Goal: Task Accomplishment & Management: Use online tool/utility

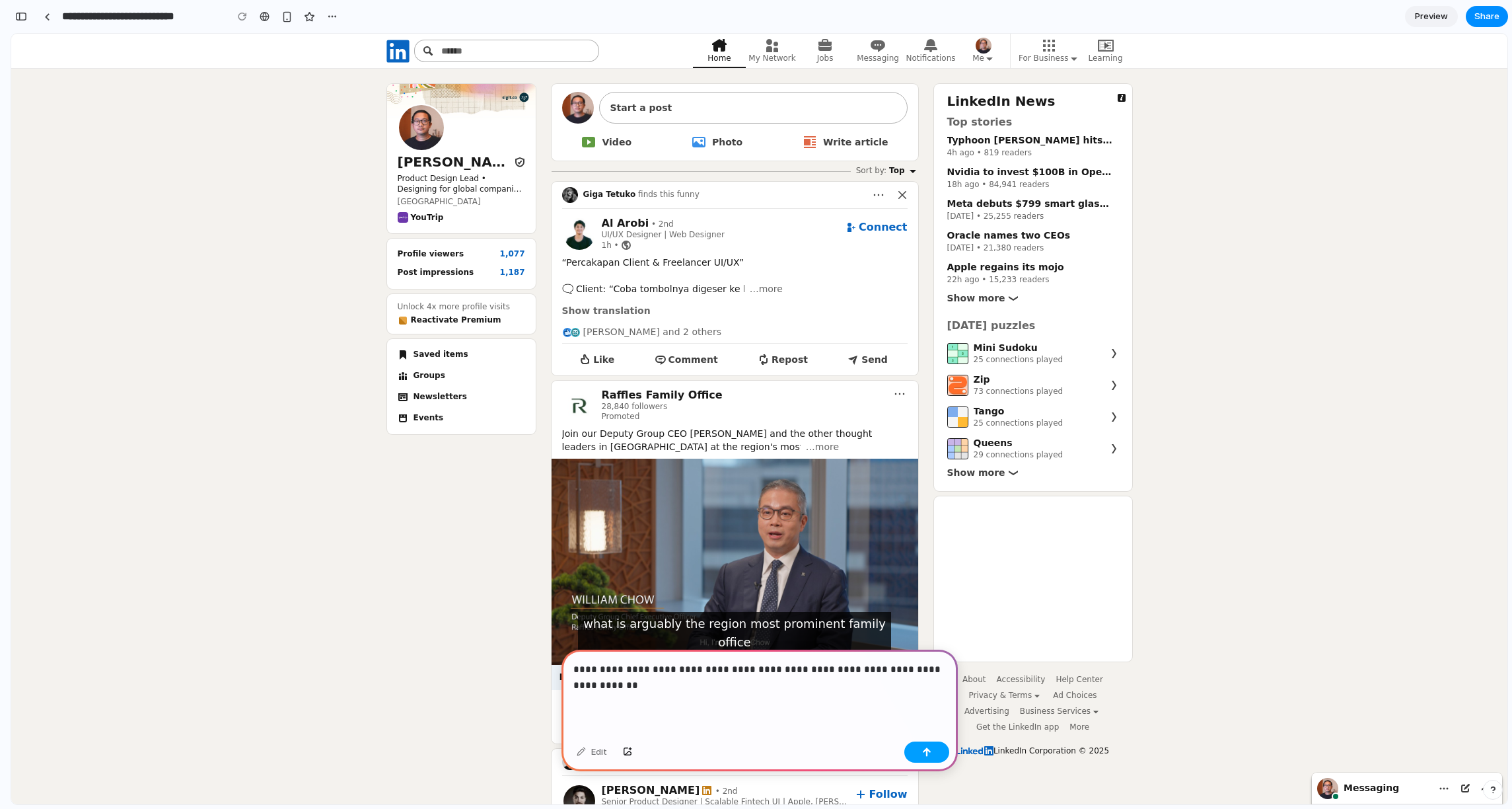
click at [945, 749] on button "button" at bounding box center [926, 752] width 45 height 21
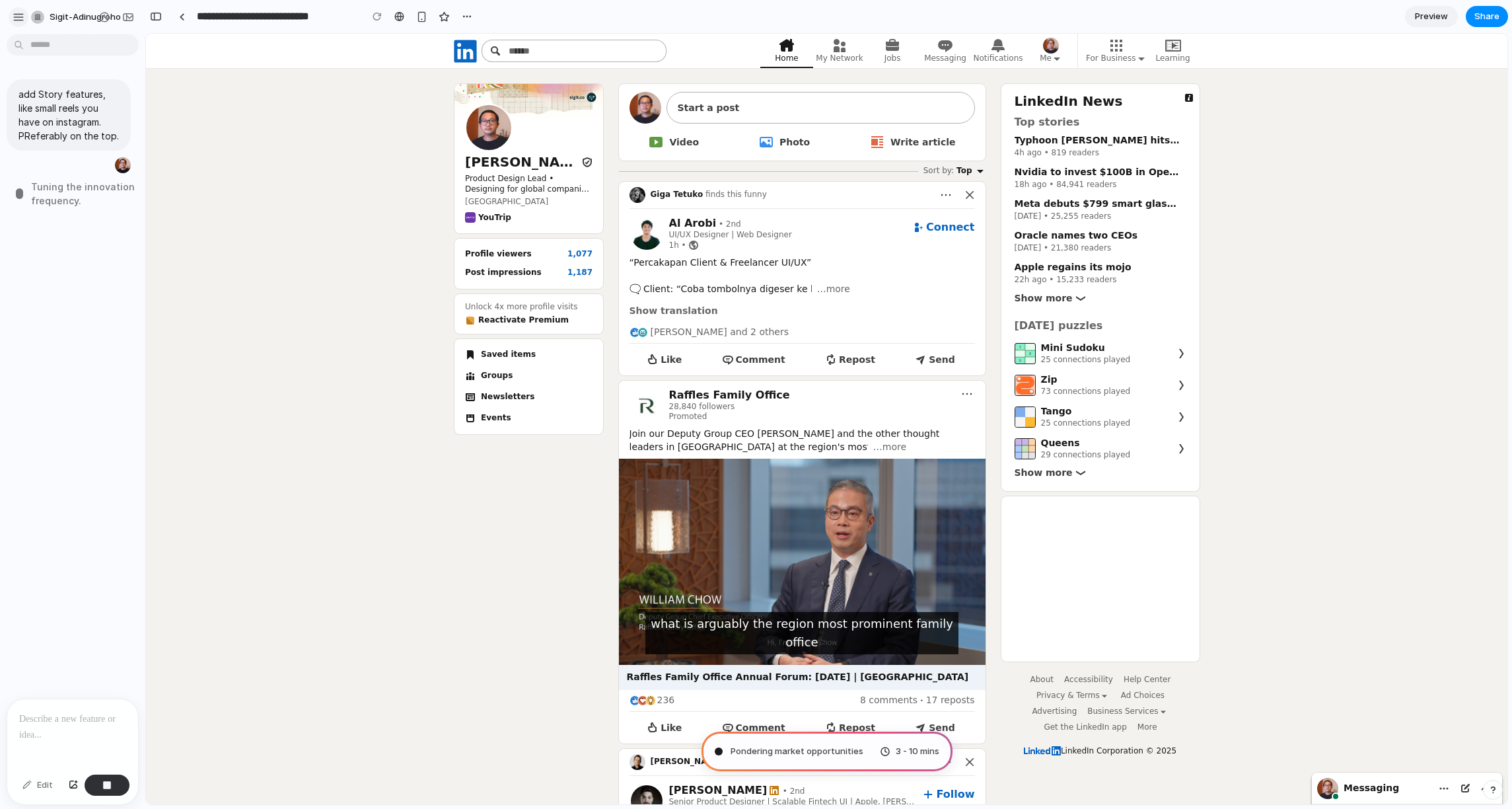
click at [17, 22] on div "button" at bounding box center [19, 17] width 12 height 12
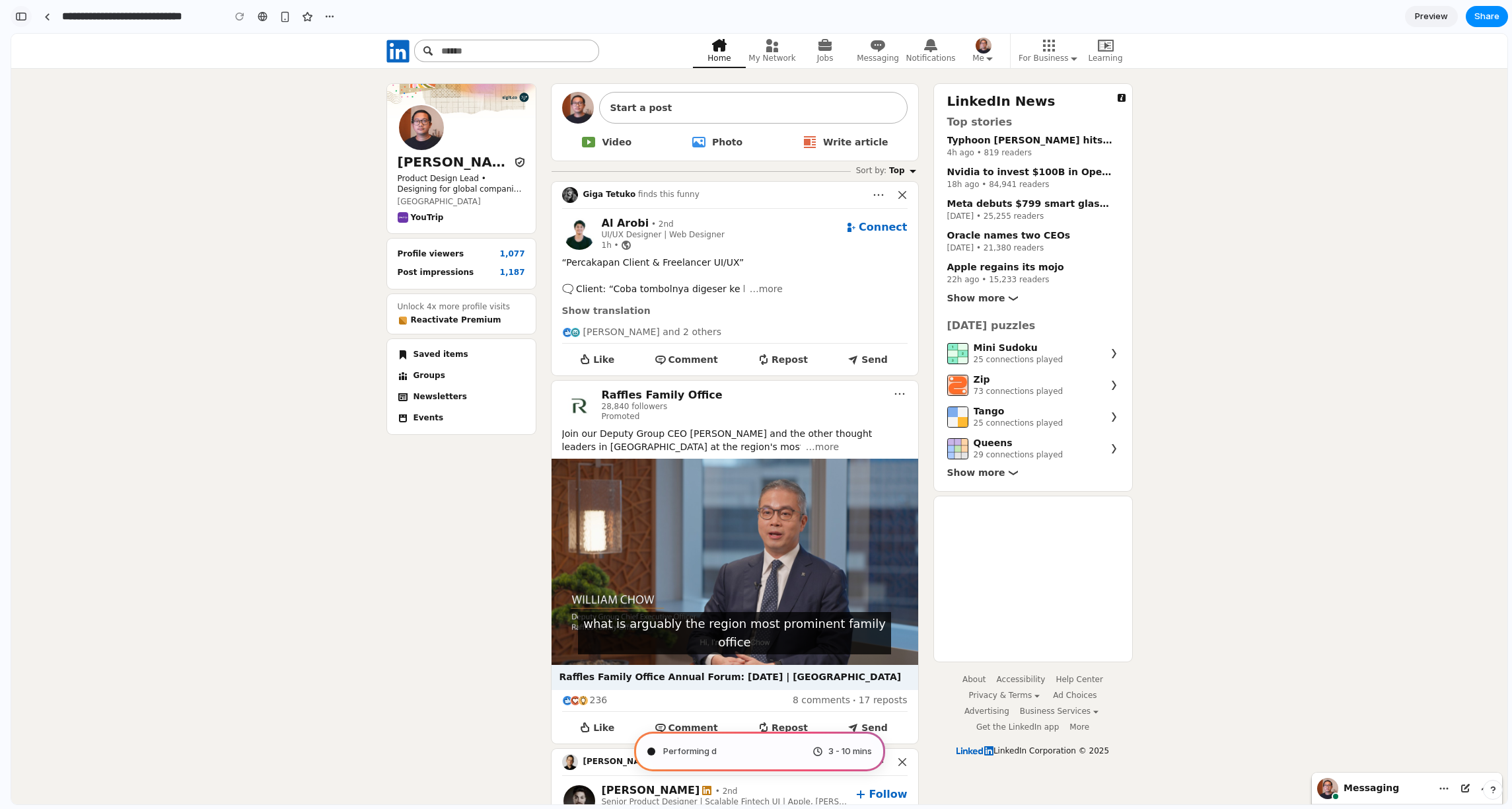
click at [26, 25] on div "**********" at bounding box center [175, 17] width 329 height 29
click at [23, 21] on div "button" at bounding box center [21, 17] width 12 height 9
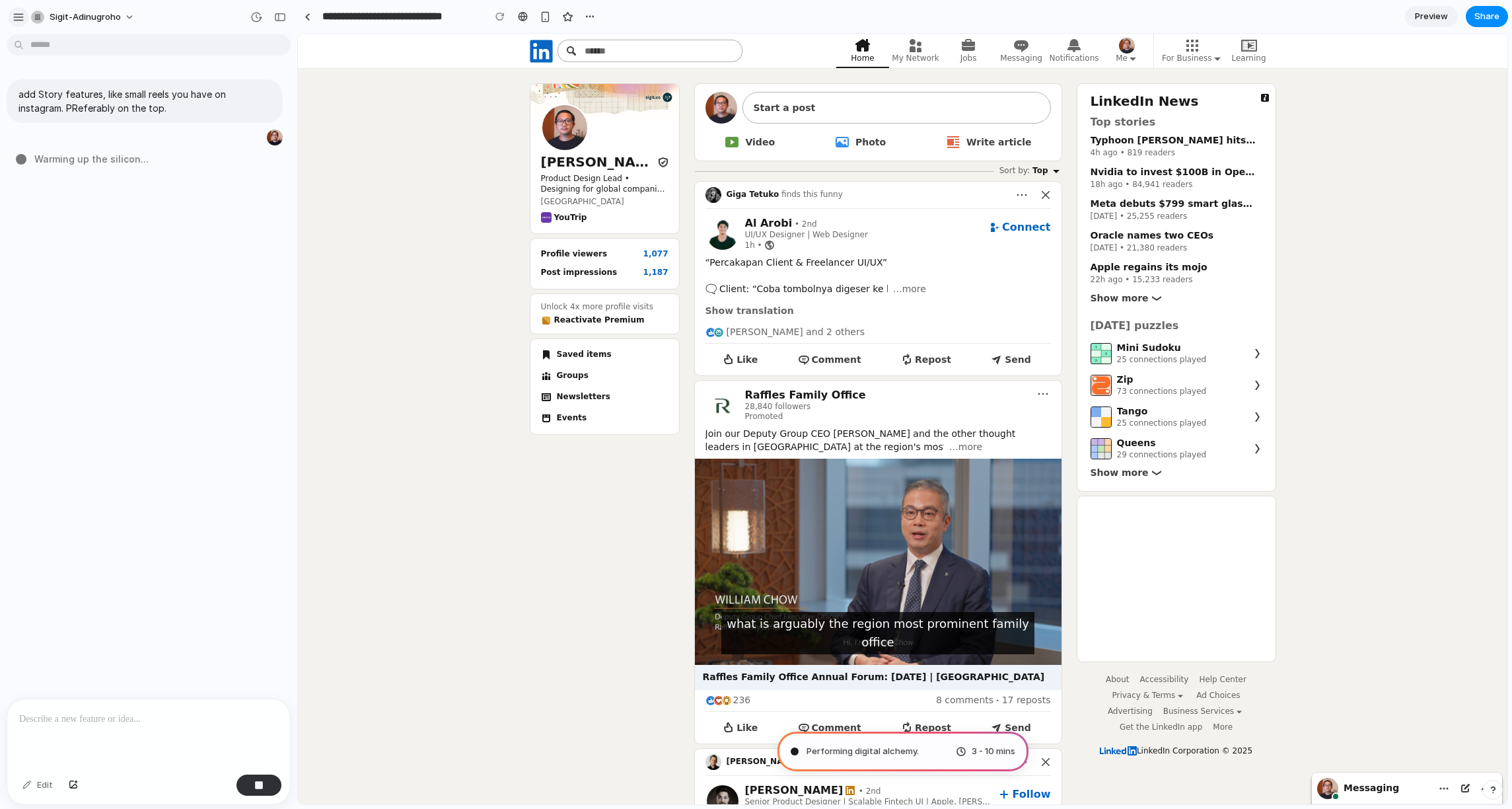
click at [15, 17] on div "button" at bounding box center [19, 17] width 12 height 12
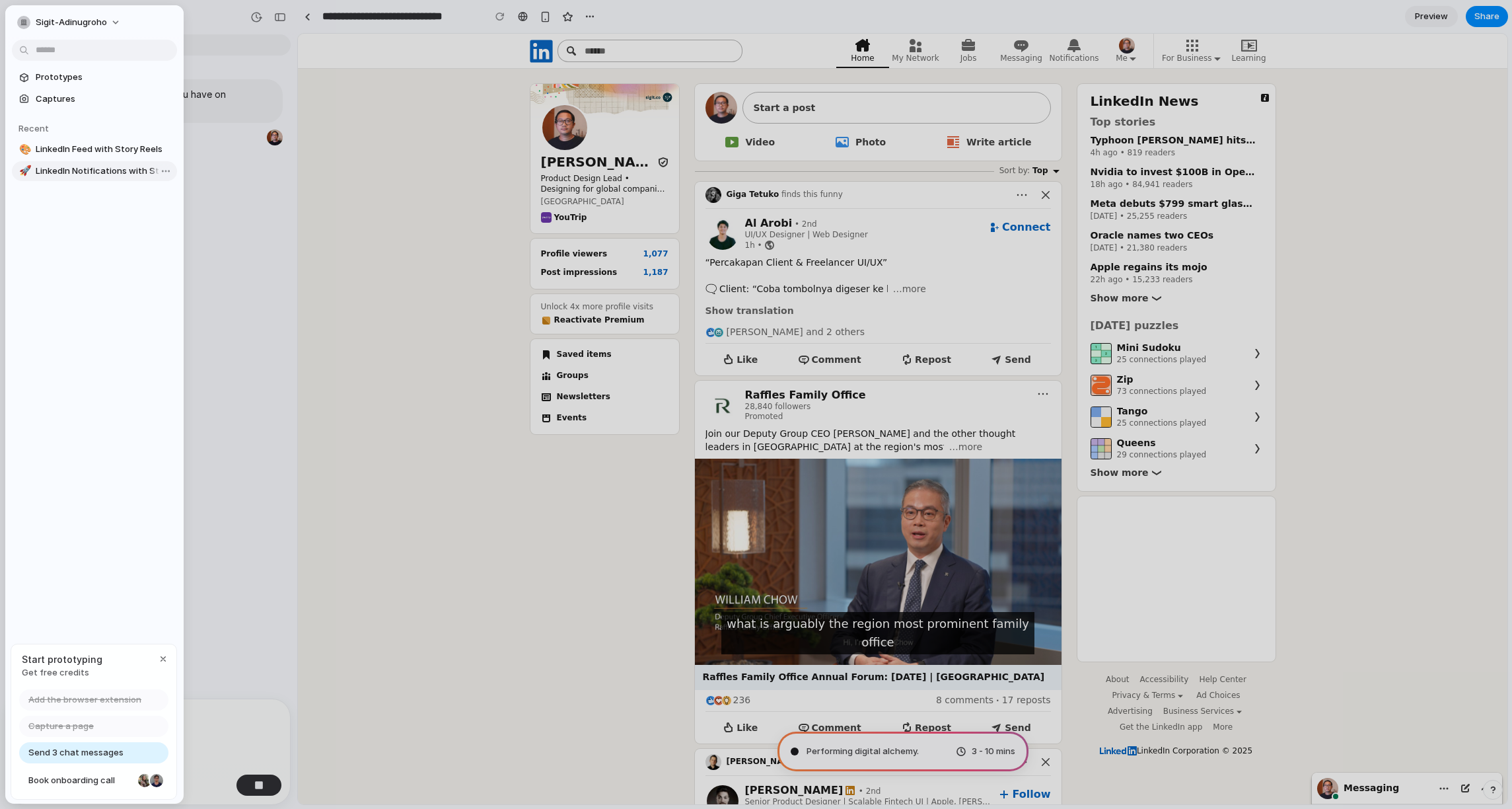
click at [97, 177] on span "LinkedIn Notifications with Stories Integration" at bounding box center [103, 171] width 136 height 13
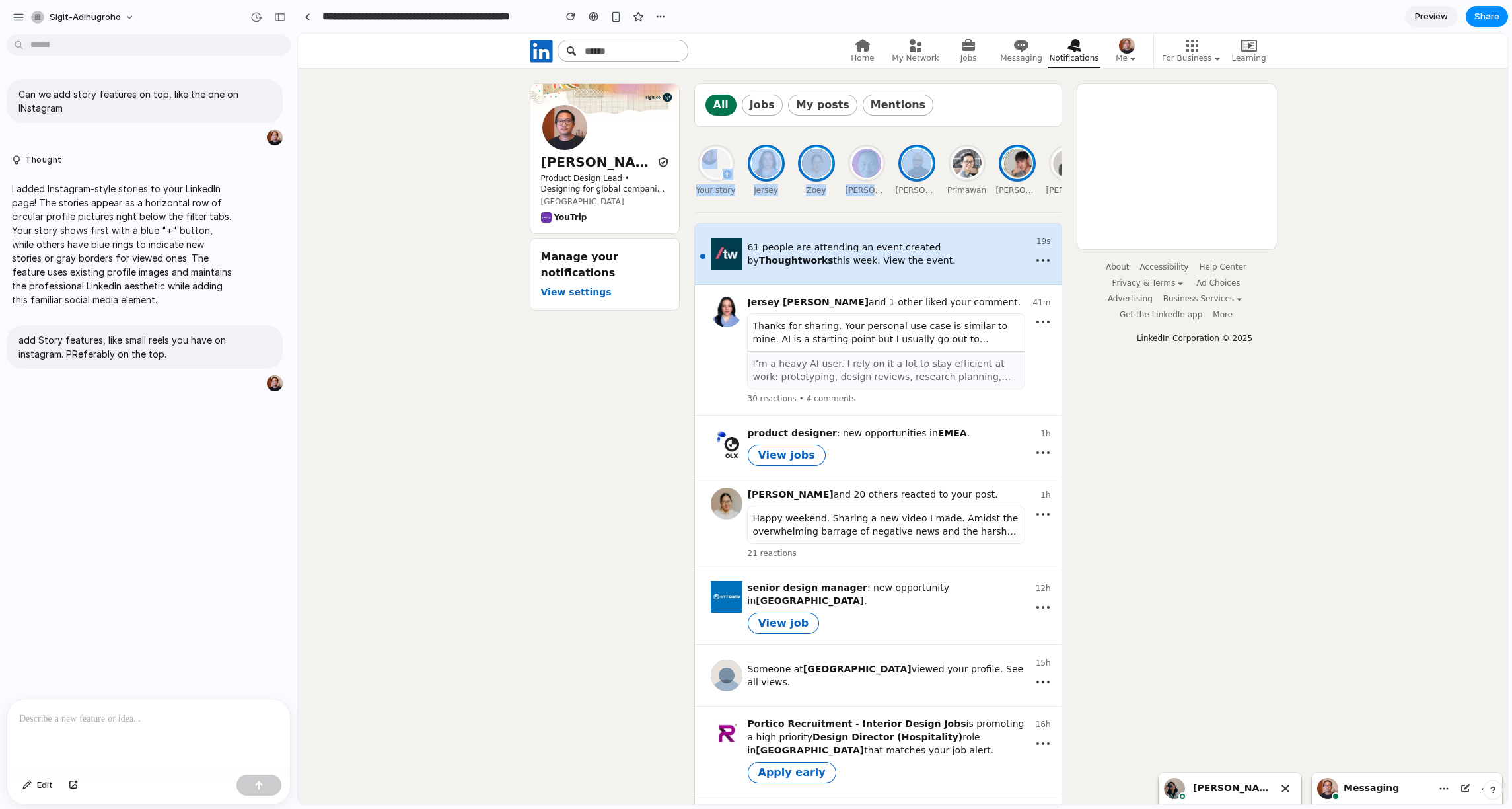
drag, startPoint x: 805, startPoint y: 173, endPoint x: 708, endPoint y: 179, distance: 97.2
click at [708, 179] on div "+ Your story Jersey [PERSON_NAME] Primawan [PERSON_NAME] Nico [PERSON_NAME]" at bounding box center [878, 173] width 367 height 57
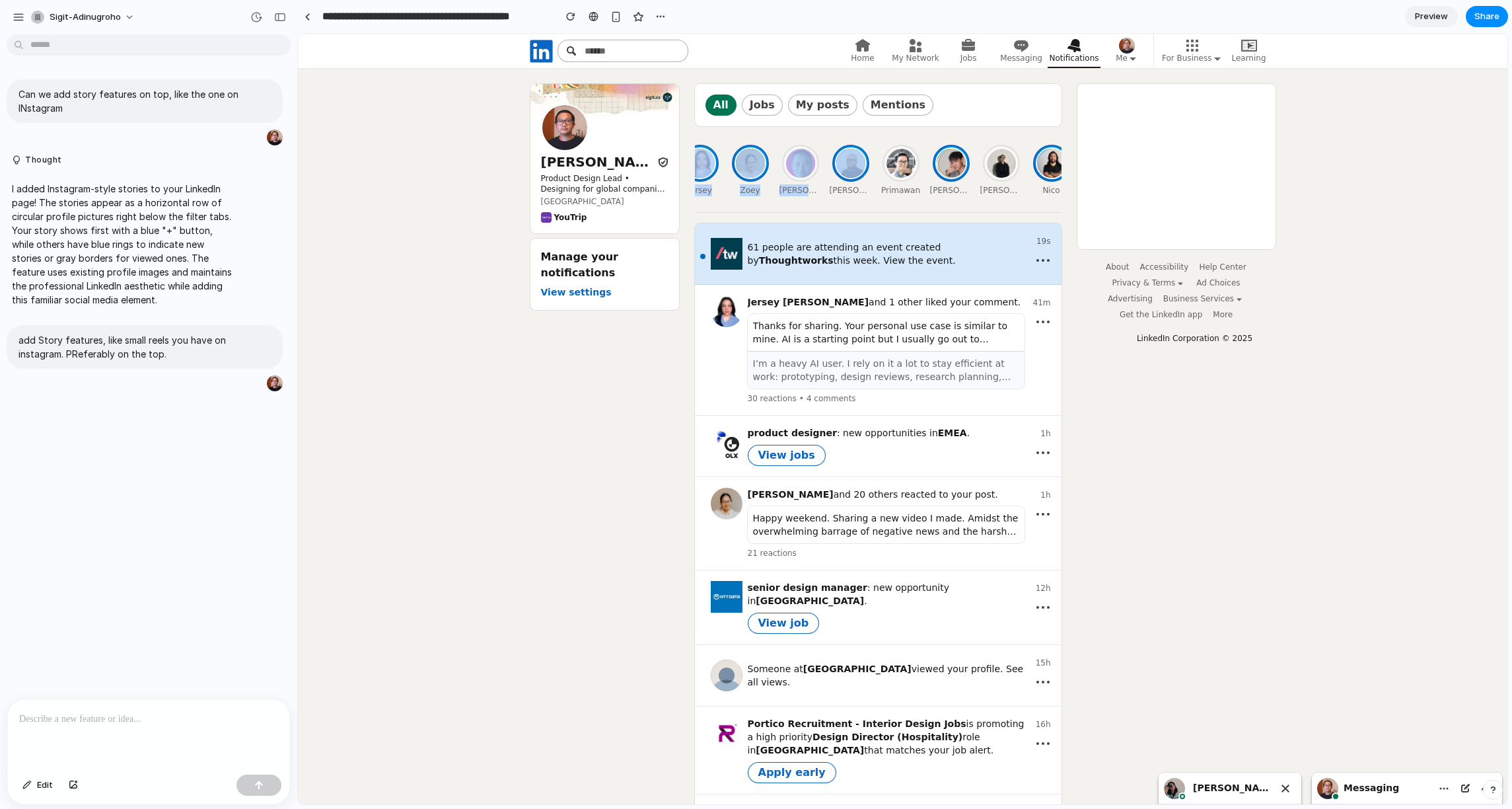
scroll to position [0, 127]
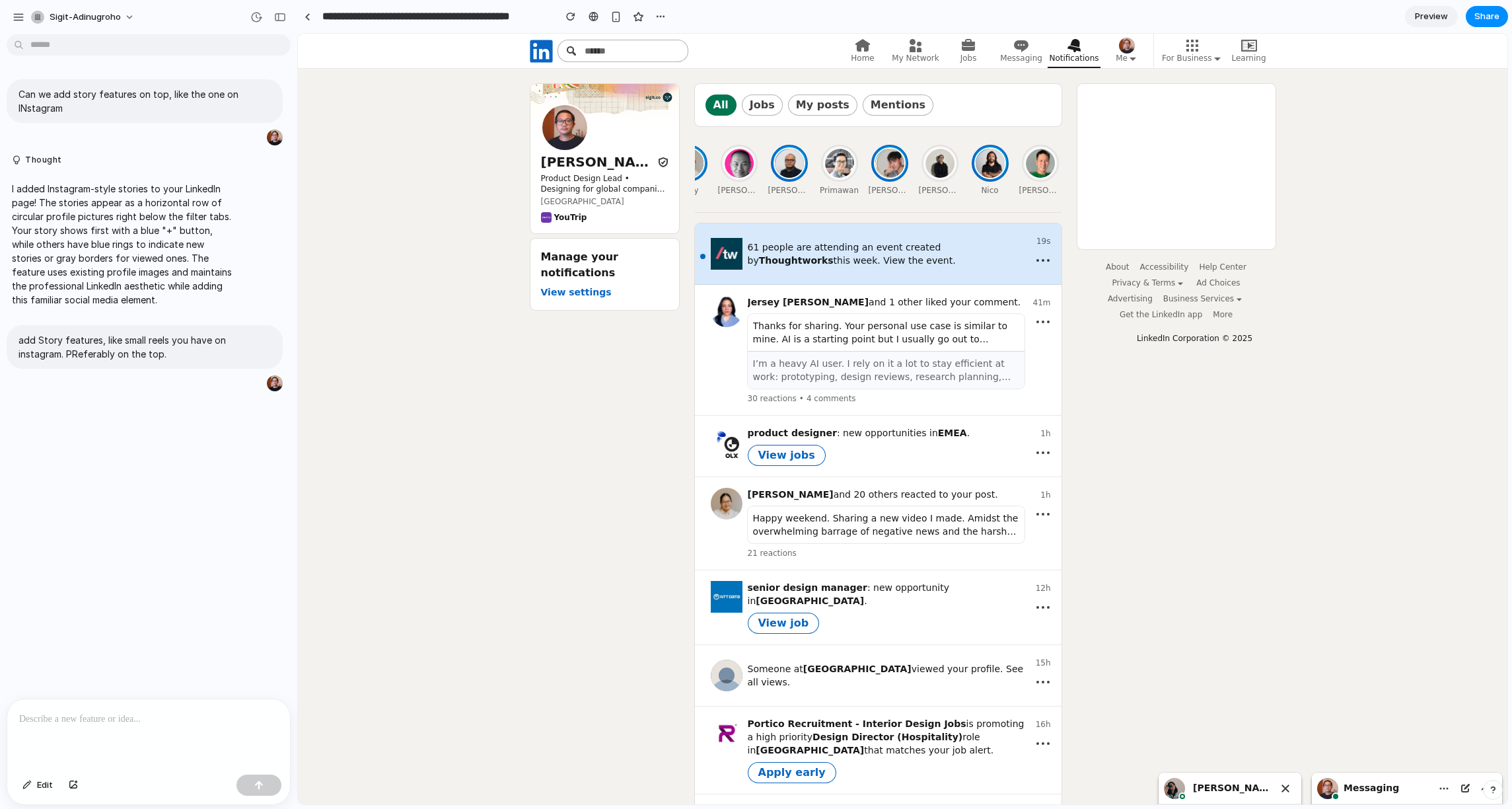
click at [860, 175] on div "+ Your story Jersey [PERSON_NAME] Primawan [PERSON_NAME] Nico [PERSON_NAME]" at bounding box center [878, 173] width 367 height 57
click at [896, 162] on img at bounding box center [891, 165] width 32 height 32
click at [943, 177] on img at bounding box center [941, 165] width 32 height 32
type input "**********"
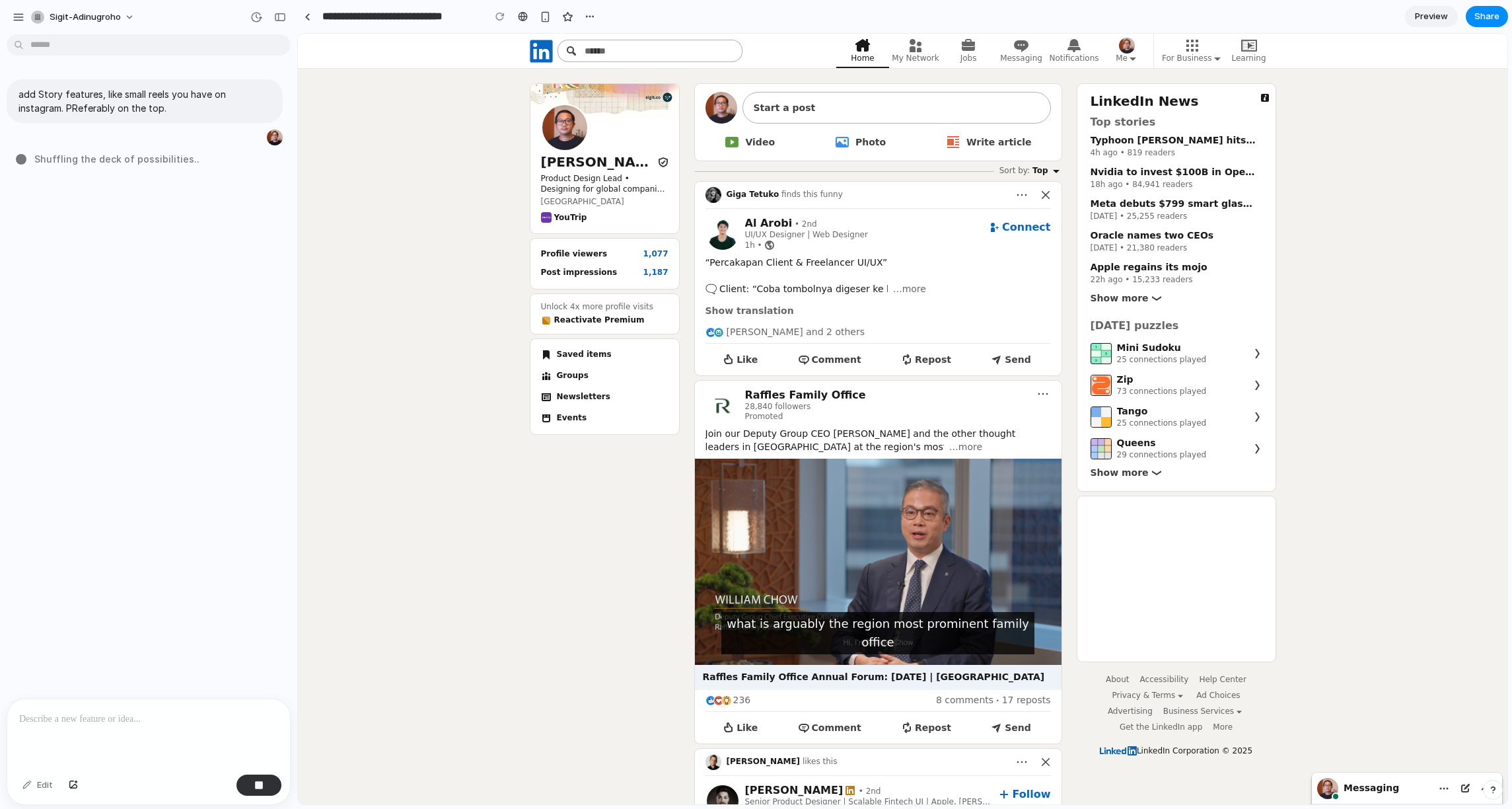
click at [7, 20] on div "sigit-adinugroho" at bounding box center [149, 16] width 297 height 32
click at [17, 12] on div "button" at bounding box center [19, 17] width 12 height 12
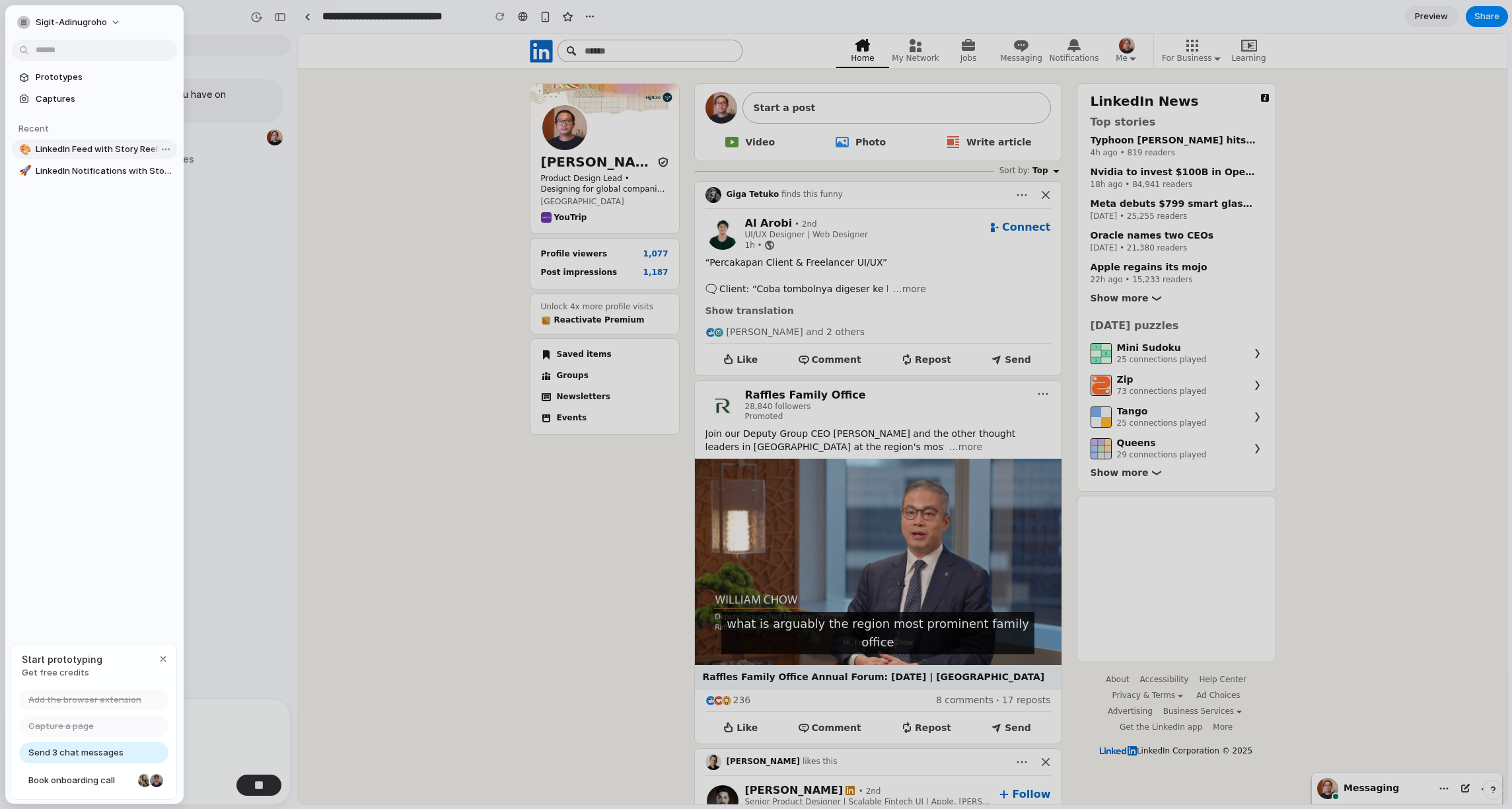
click at [92, 141] on link "🎨 LinkedIn Feed with Story Reels" at bounding box center [95, 149] width 165 height 20
click at [93, 144] on span "LinkedIn Feed with Story Reels" at bounding box center [103, 149] width 136 height 13
